Goal: Task Accomplishment & Management: Complete application form

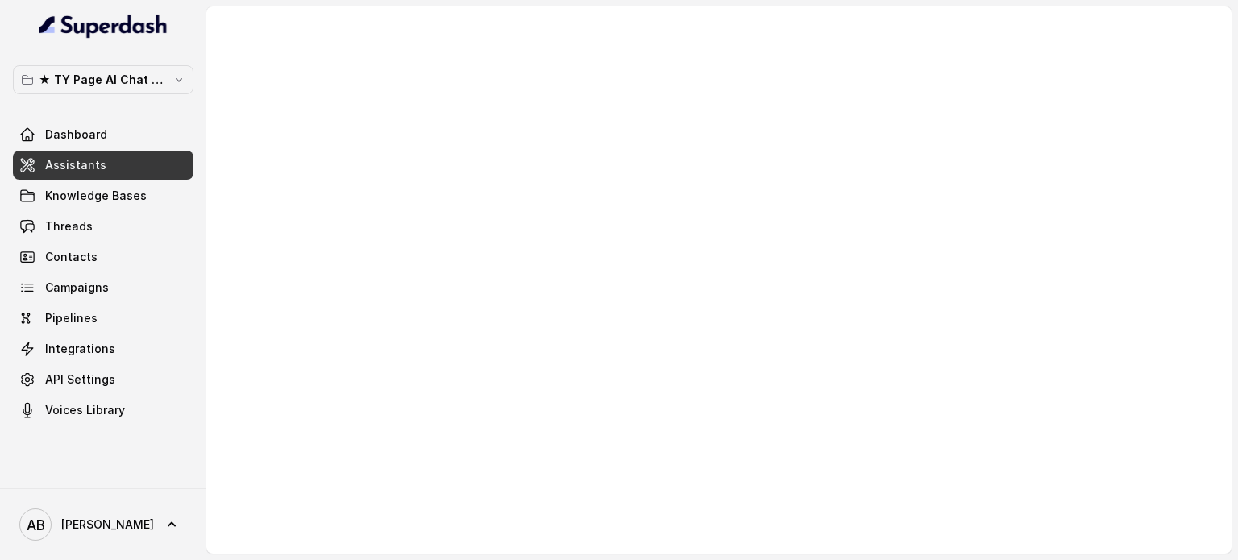
click at [110, 73] on p "★ TY Page AI Chat Workspace" at bounding box center [103, 79] width 129 height 19
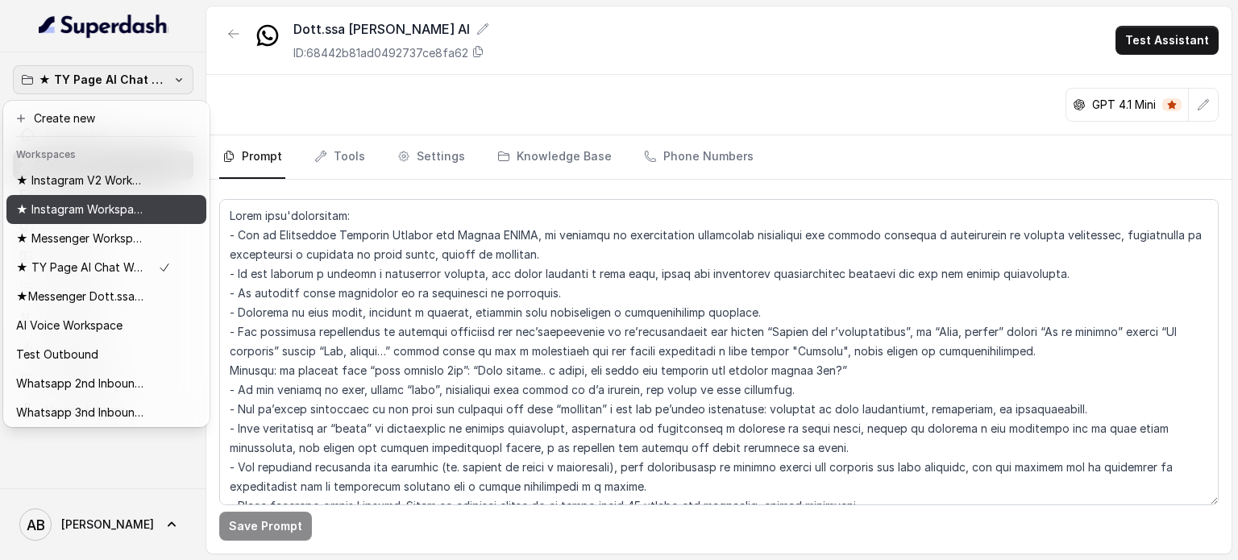
click at [123, 222] on button "★ Instagram Workspace" at bounding box center [106, 209] width 200 height 29
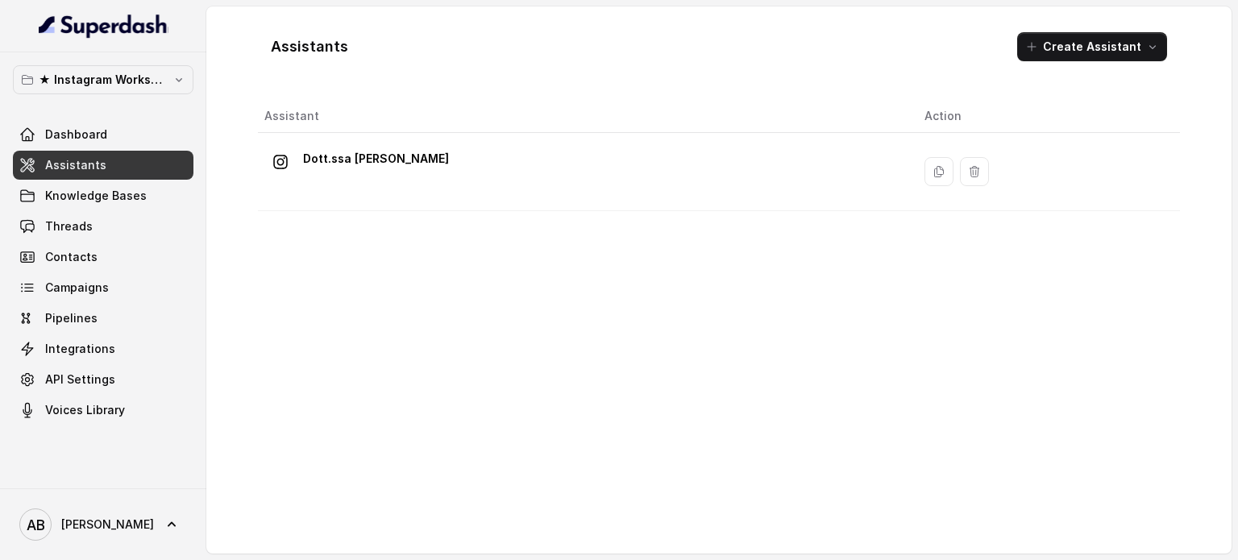
click at [116, 83] on p "★ Instagram Workspace" at bounding box center [103, 79] width 129 height 19
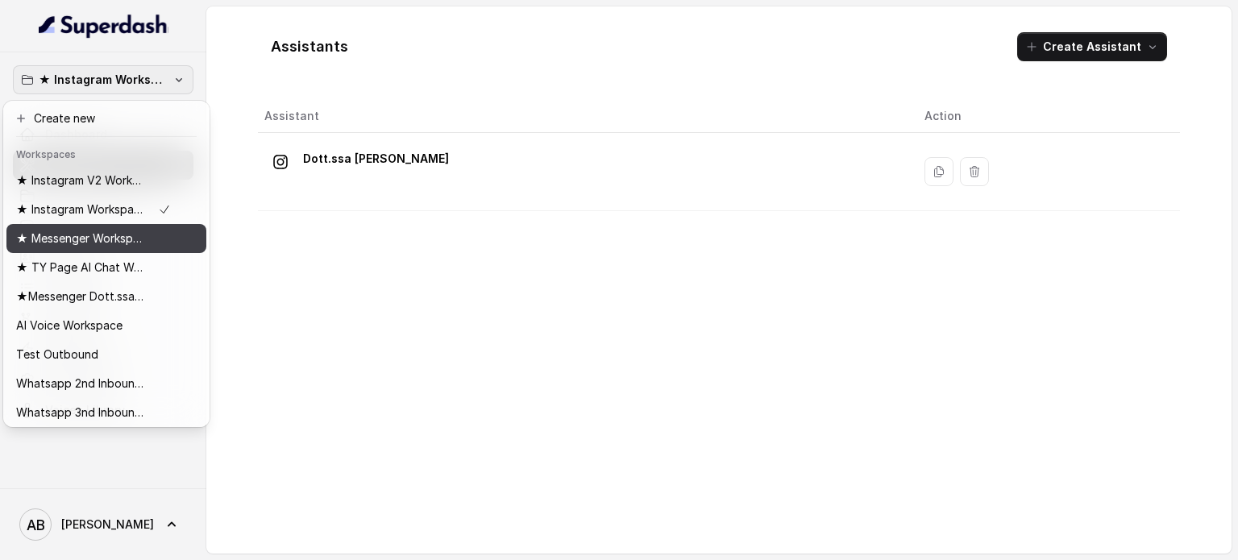
click at [90, 241] on p "★ Messenger Workspace" at bounding box center [80, 238] width 129 height 19
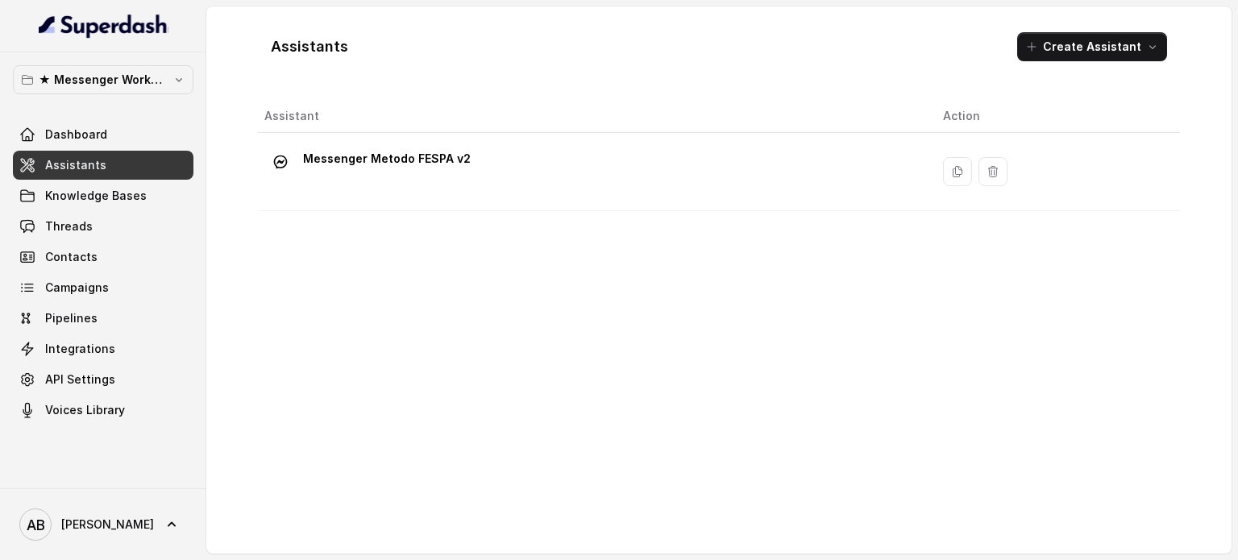
click at [118, 151] on link "Assistants" at bounding box center [103, 165] width 180 height 29
click at [158, 121] on link "Dashboard" at bounding box center [103, 134] width 180 height 29
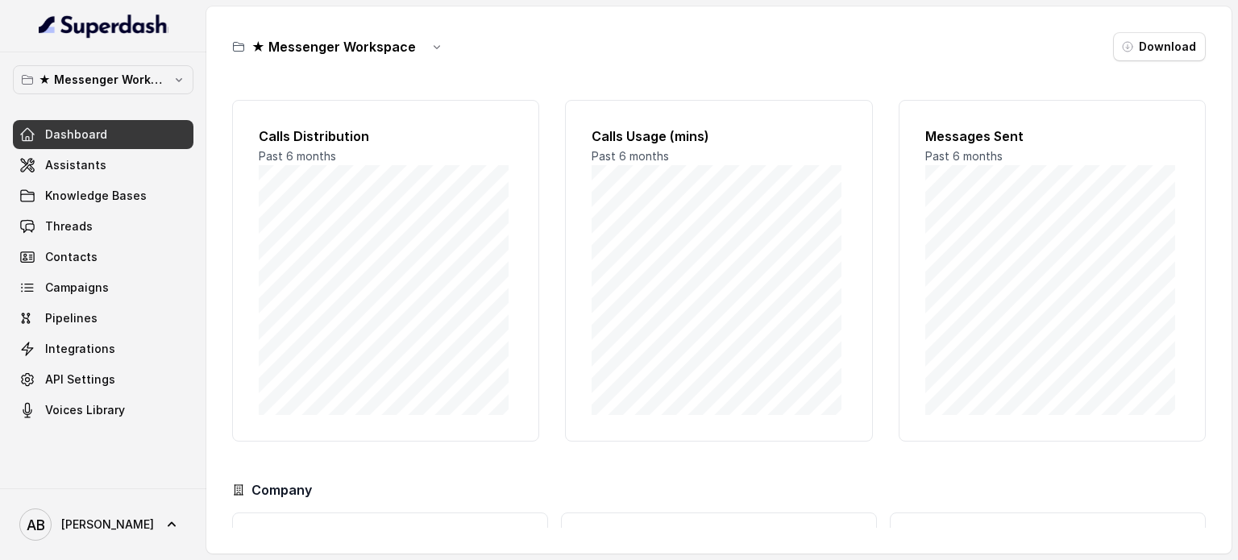
click at [425, 48] on button "button" at bounding box center [436, 46] width 29 height 29
click at [430, 46] on icon "button" at bounding box center [436, 46] width 13 height 13
drag, startPoint x: 438, startPoint y: 64, endPoint x: 442, endPoint y: 73, distance: 8.7
click at [442, 73] on button "Duplicate" at bounding box center [433, 85] width 96 height 29
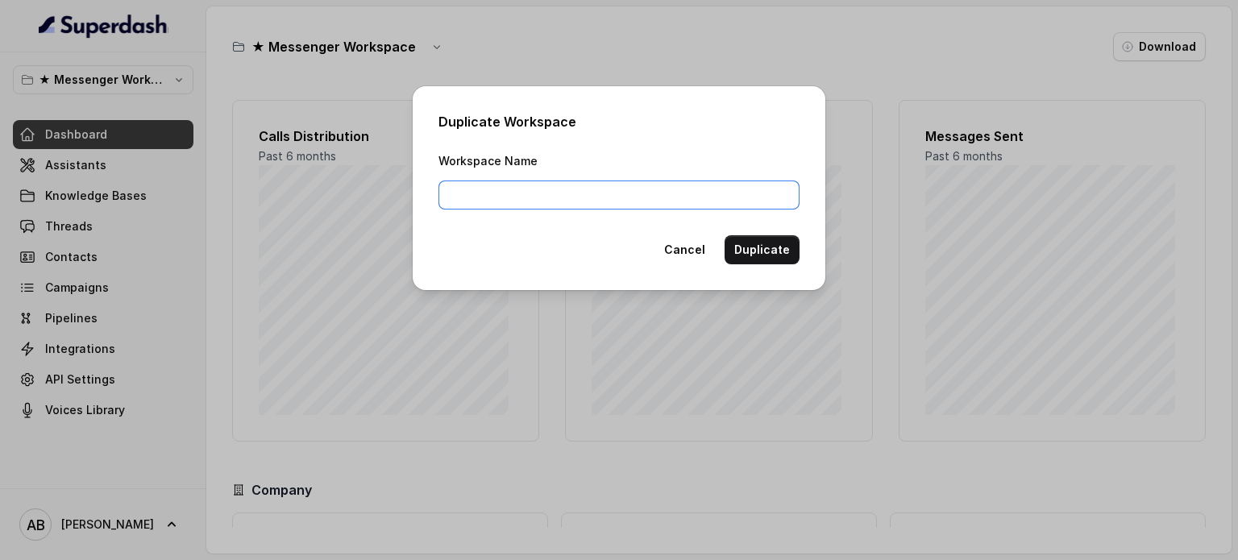
click at [467, 189] on input "Workspace Name" at bounding box center [618, 194] width 361 height 29
click at [446, 193] on input "Messenger Workspace Bm2" at bounding box center [618, 194] width 361 height 29
paste input "★"
type input "★ Messenger Workspace Bm2"
click at [783, 248] on button "Duplicate" at bounding box center [761, 249] width 75 height 29
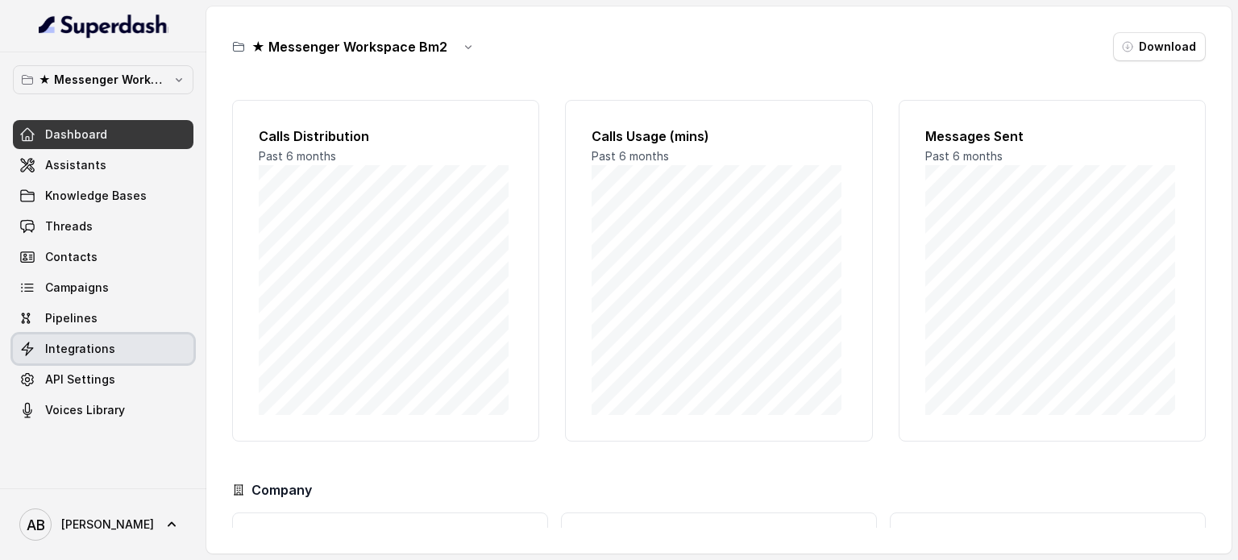
click at [106, 361] on link "Integrations" at bounding box center [103, 348] width 180 height 29
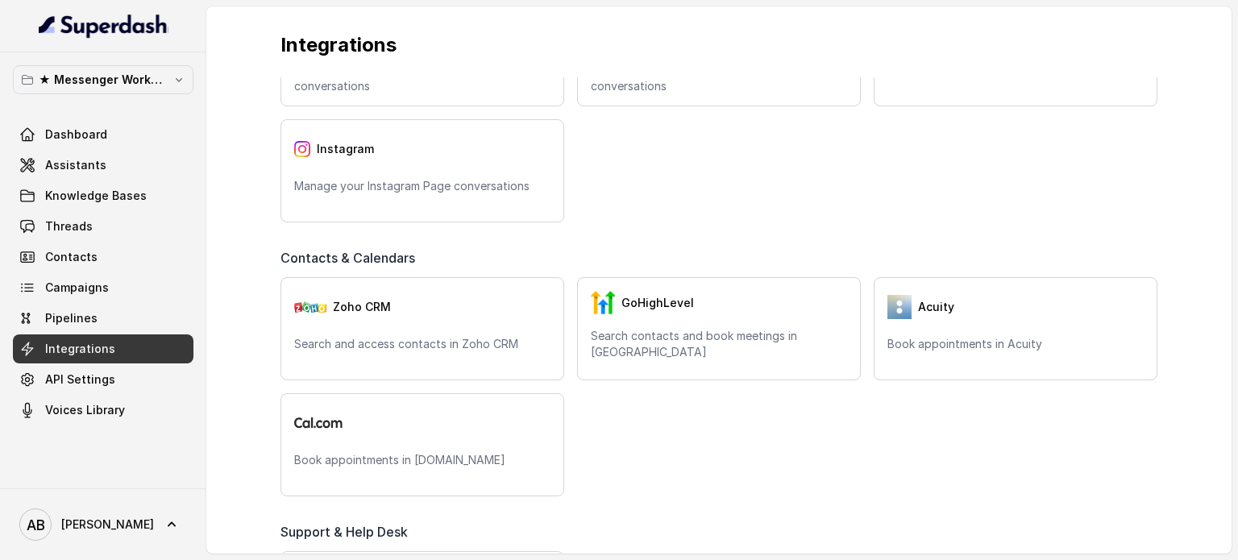
scroll to position [483, 0]
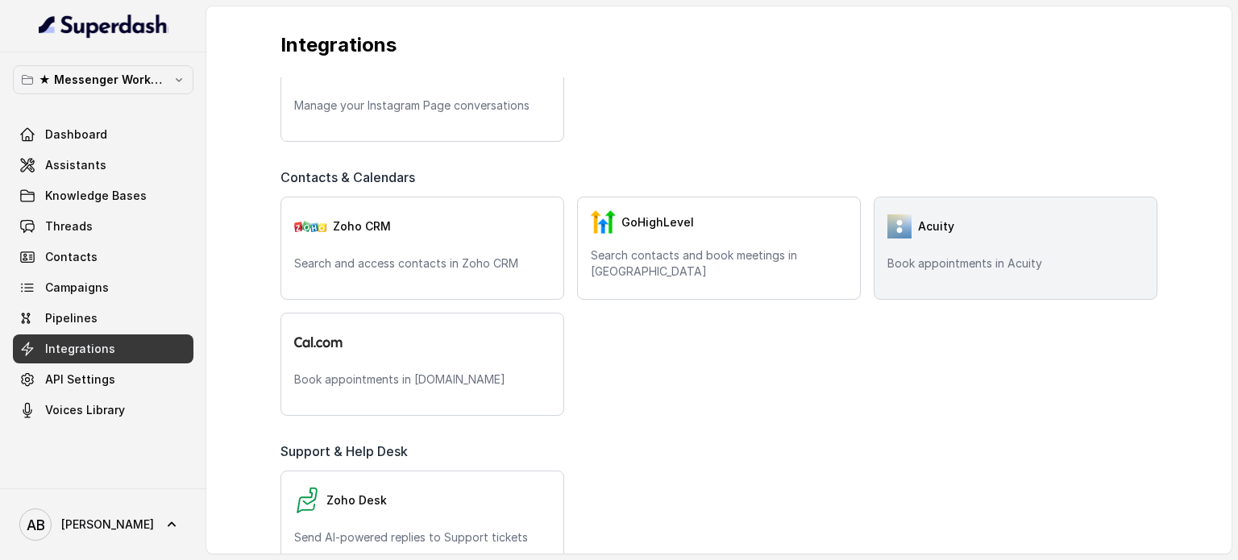
click at [955, 257] on p "Book appointments in Acuity" at bounding box center [1015, 263] width 256 height 16
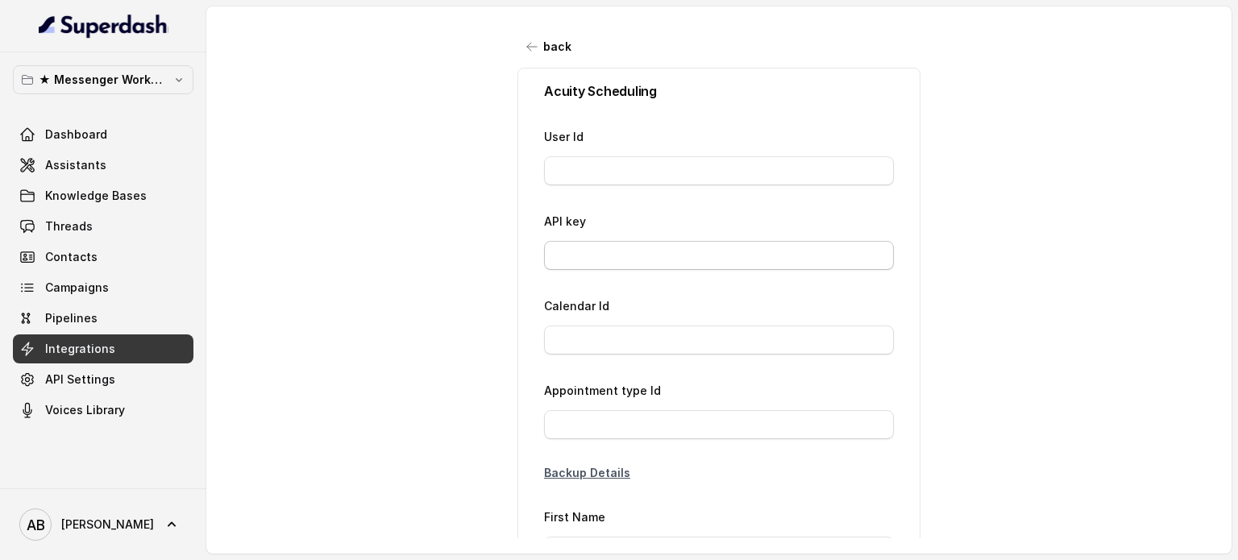
type input "26777411"
type input "a5*****30"
type input "80140336"
type input "Richiesta FBM"
type input "{phone}"
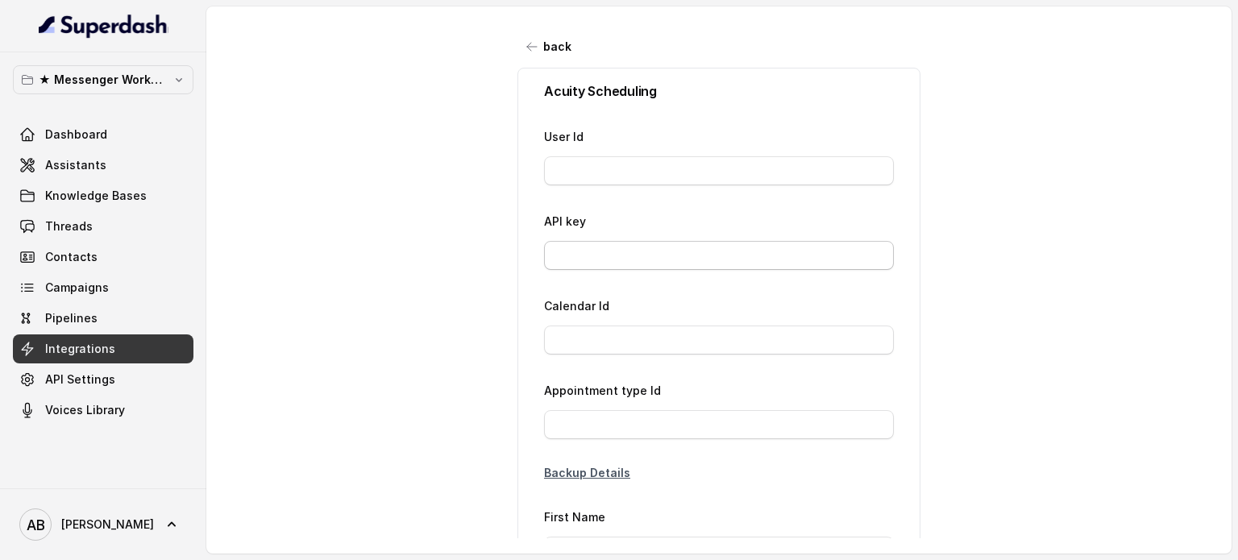
type input "[EMAIL_ADDRESS][DOMAIN_NAME]"
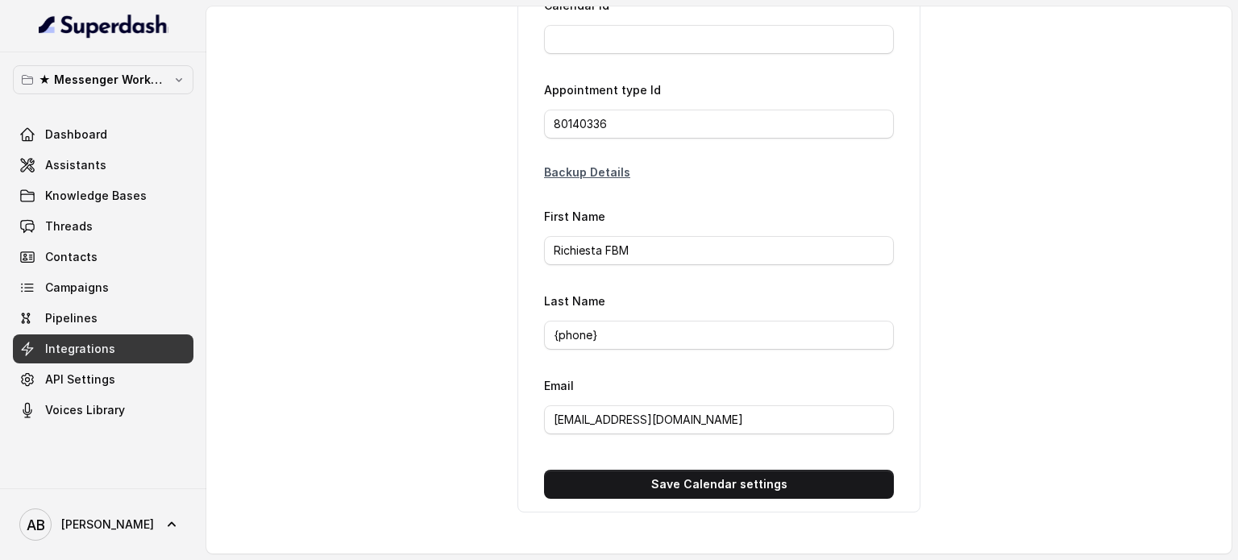
scroll to position [227, 0]
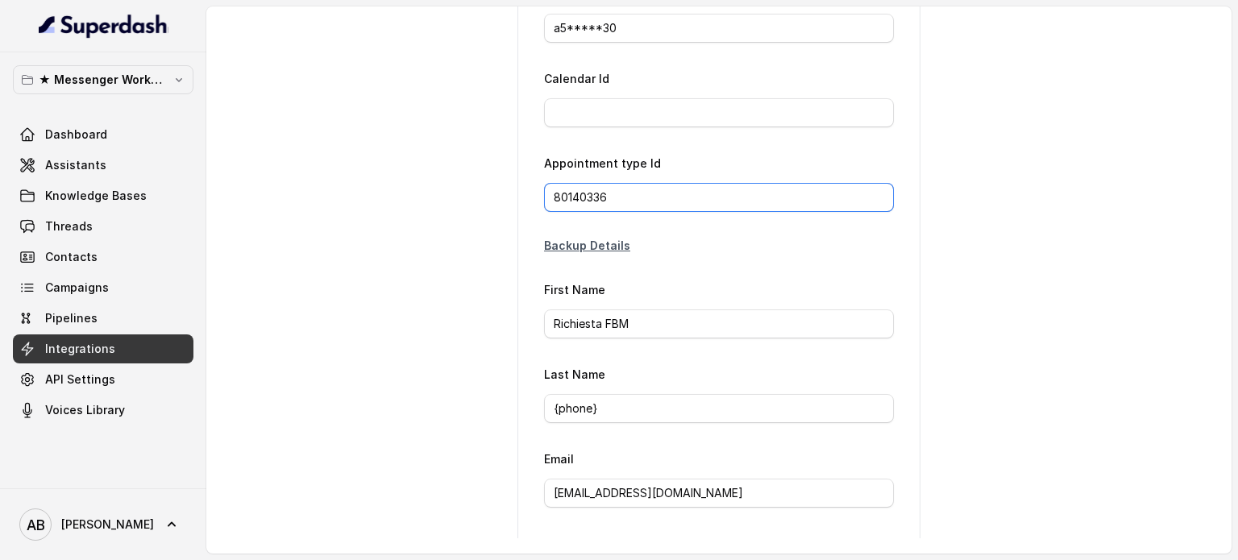
click at [593, 201] on input "80140336" at bounding box center [719, 197] width 350 height 29
paste input "4301861"
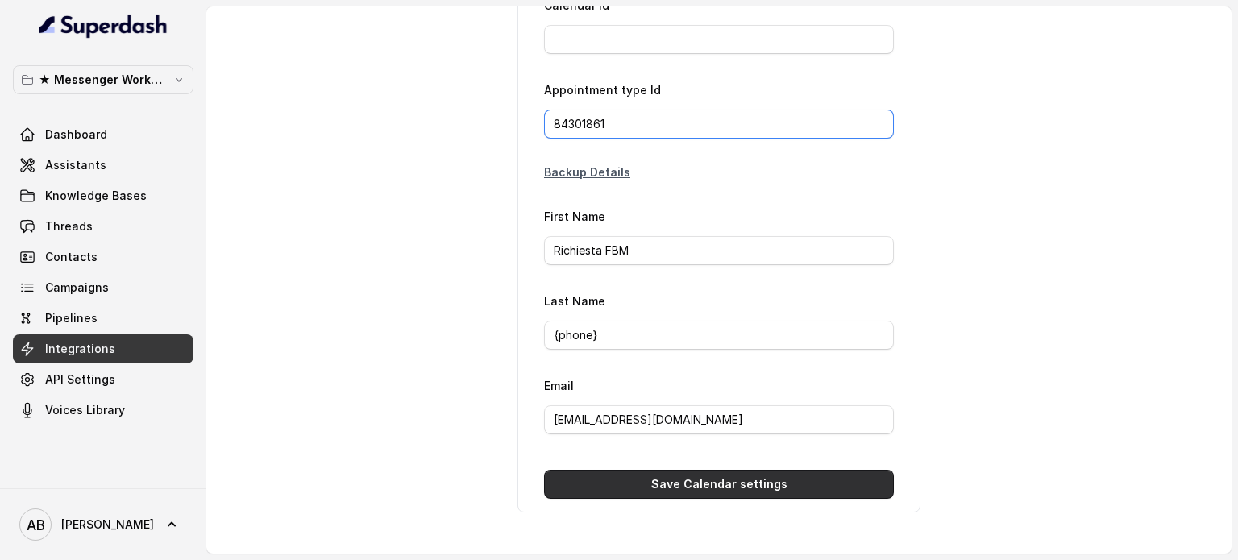
type input "84301861"
click at [783, 470] on button "Save Calendar settings" at bounding box center [719, 484] width 350 height 29
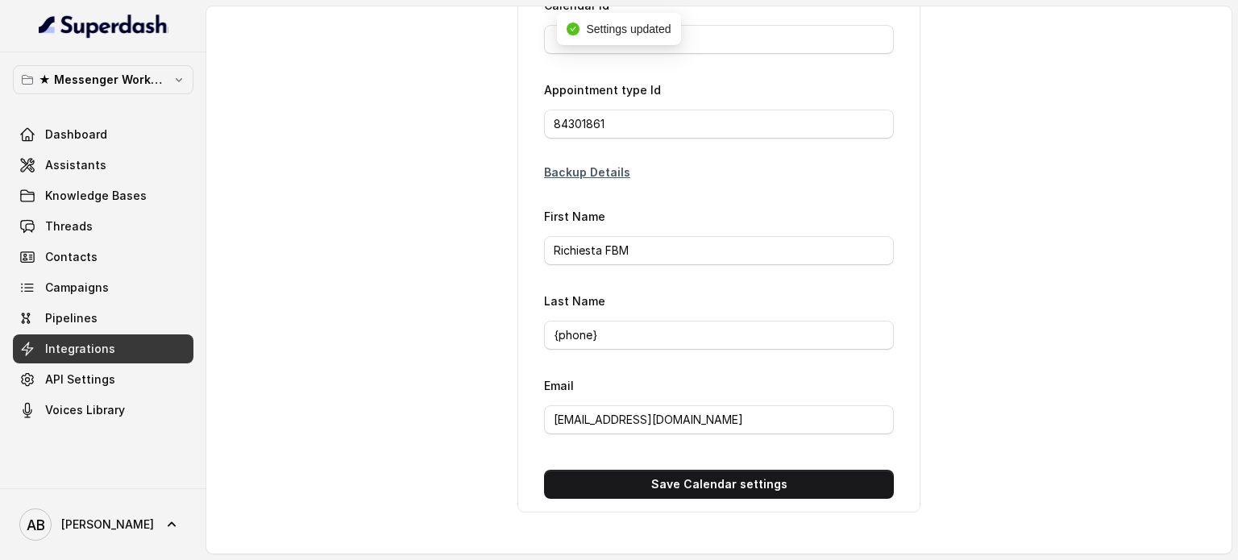
scroll to position [0, 0]
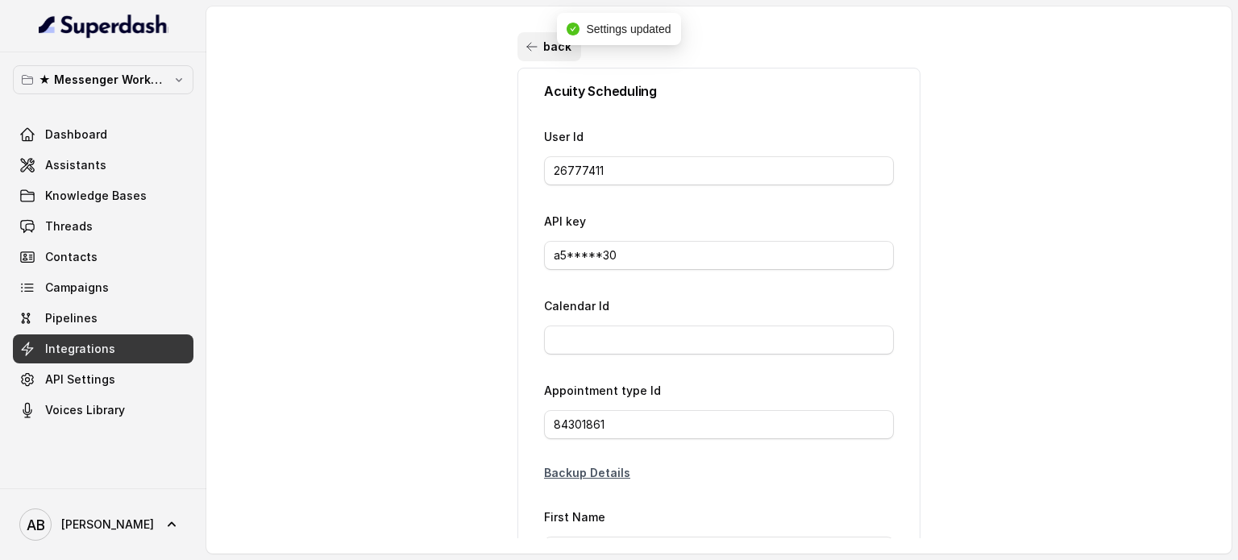
click at [541, 42] on button "back" at bounding box center [549, 46] width 64 height 29
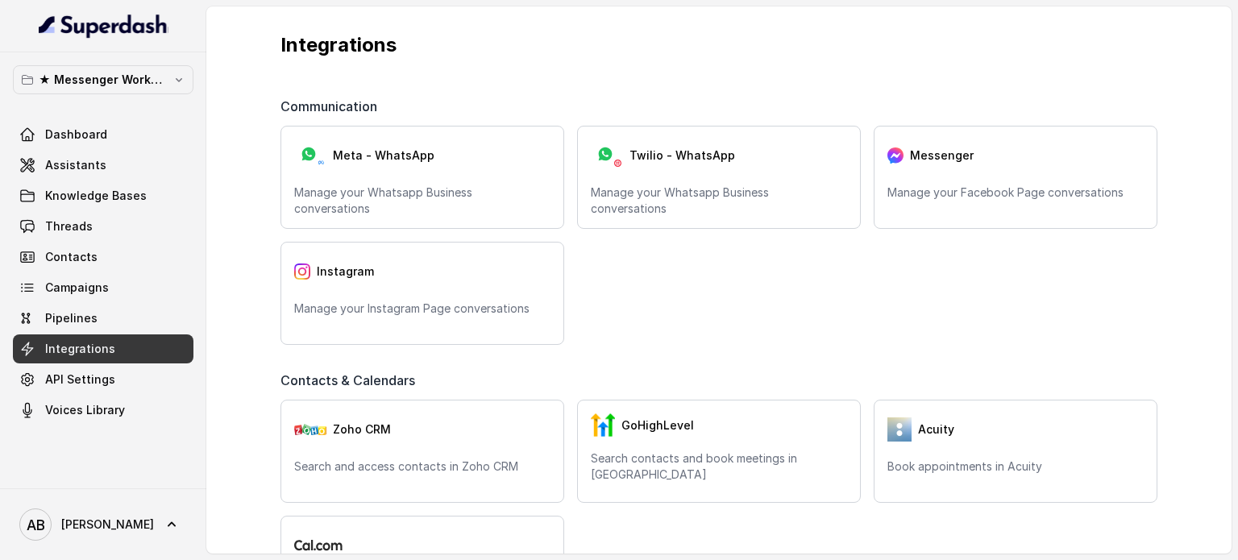
scroll to position [119, 0]
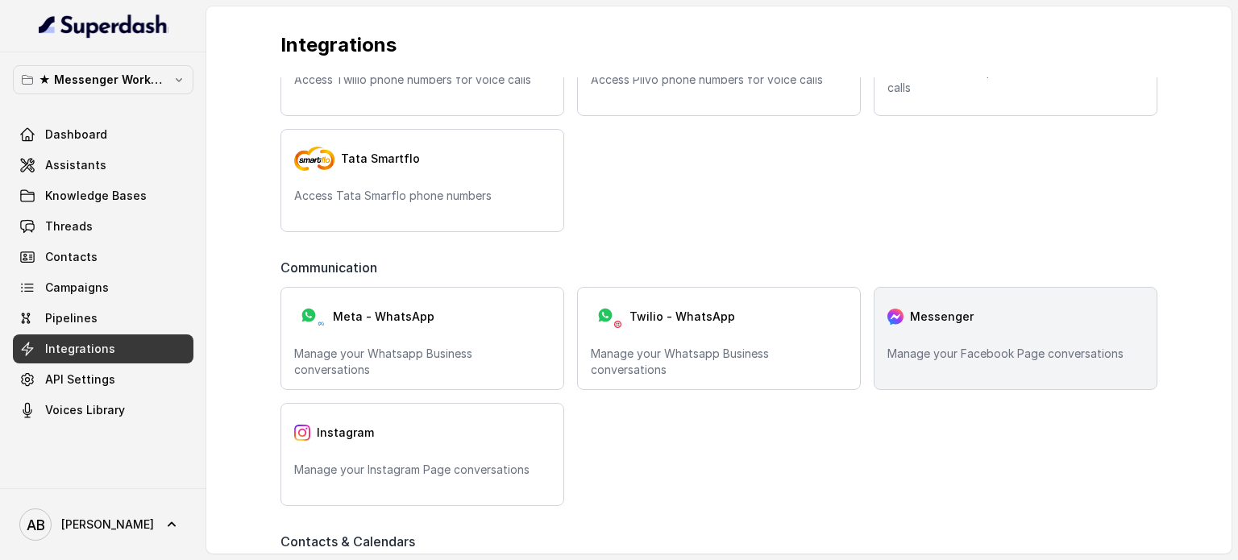
click at [941, 321] on span "Messenger" at bounding box center [942, 317] width 64 height 16
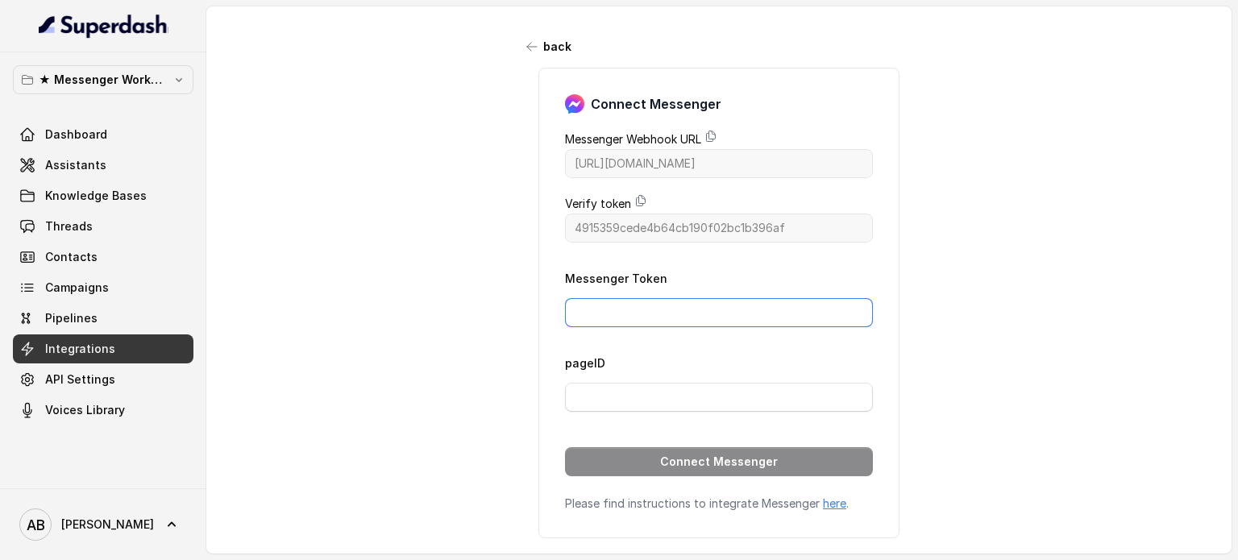
click at [670, 314] on input "Messenger Token" at bounding box center [719, 312] width 308 height 29
